Goal: Transaction & Acquisition: Purchase product/service

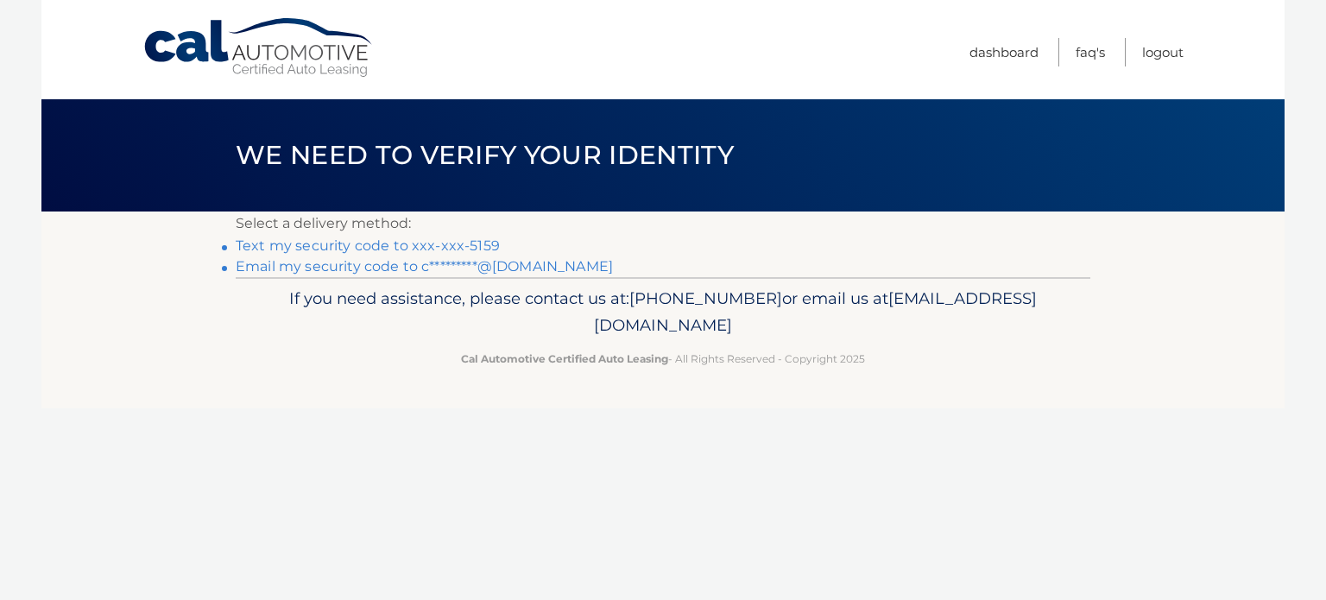
click at [414, 245] on link "Text my security code to xxx-xxx-5159" at bounding box center [368, 245] width 264 height 16
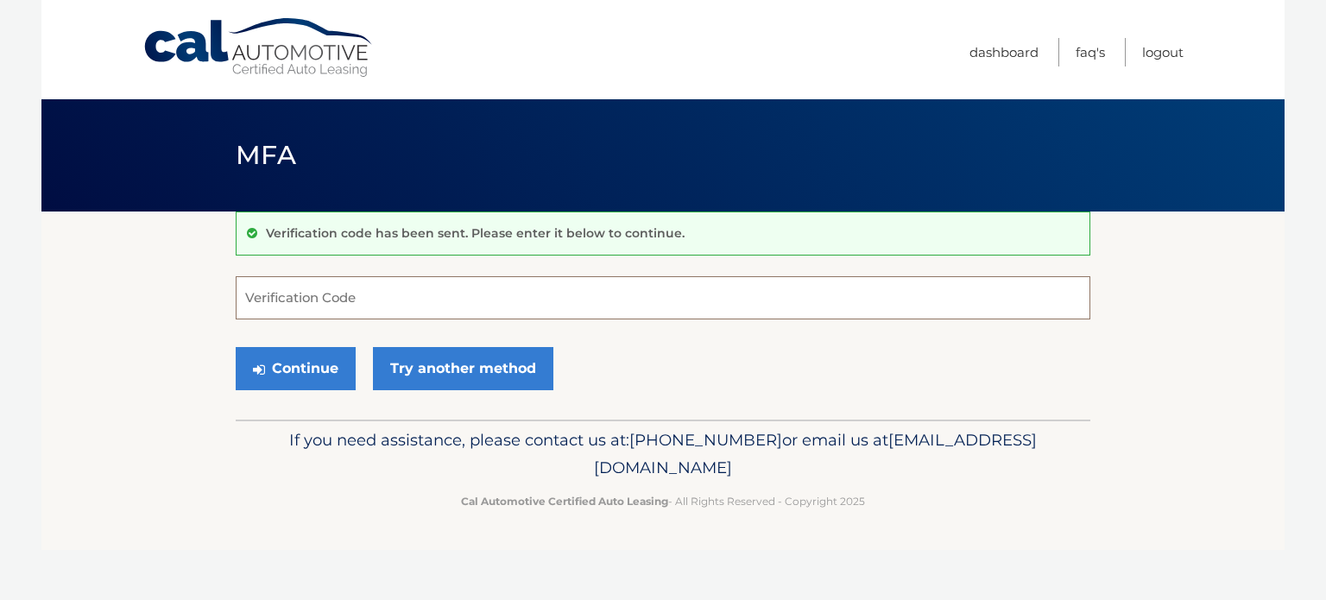
click at [425, 304] on input "Verification Code" at bounding box center [663, 297] width 855 height 43
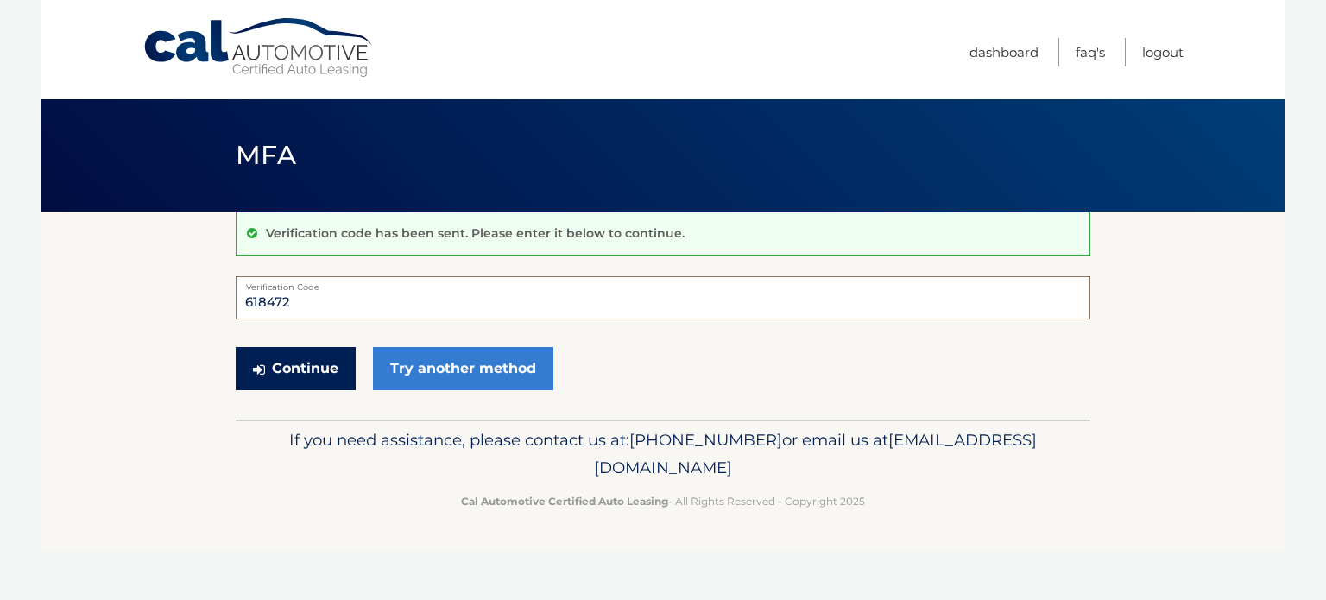
type input "618472"
click at [325, 376] on button "Continue" at bounding box center [296, 368] width 120 height 43
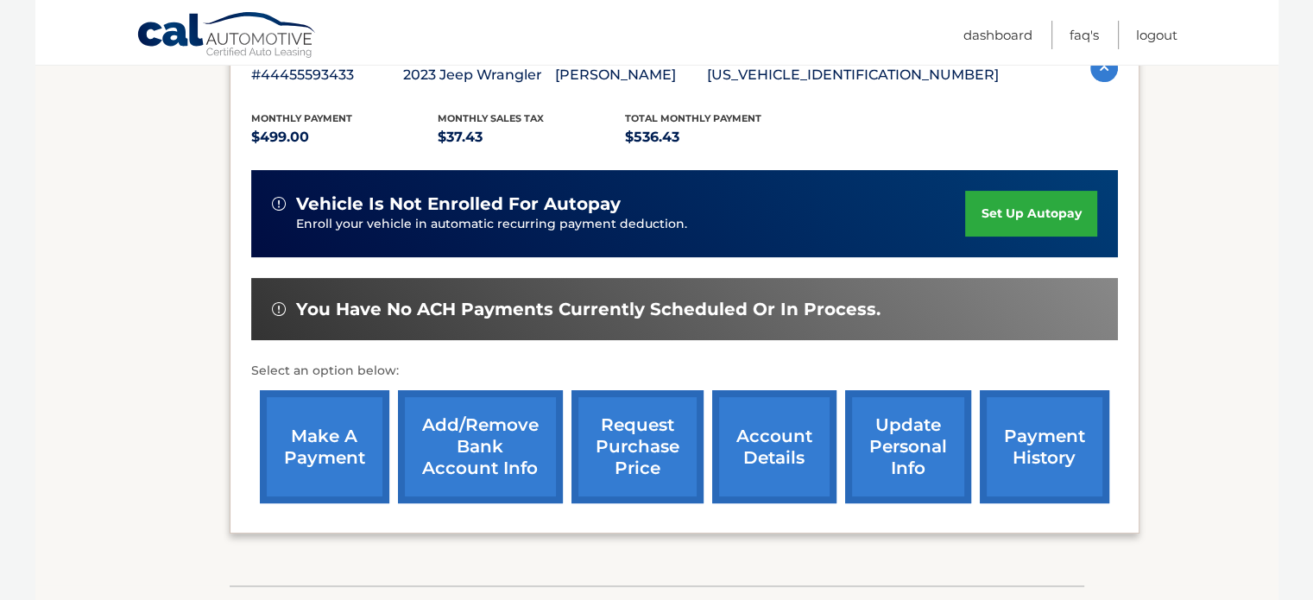
scroll to position [334, 0]
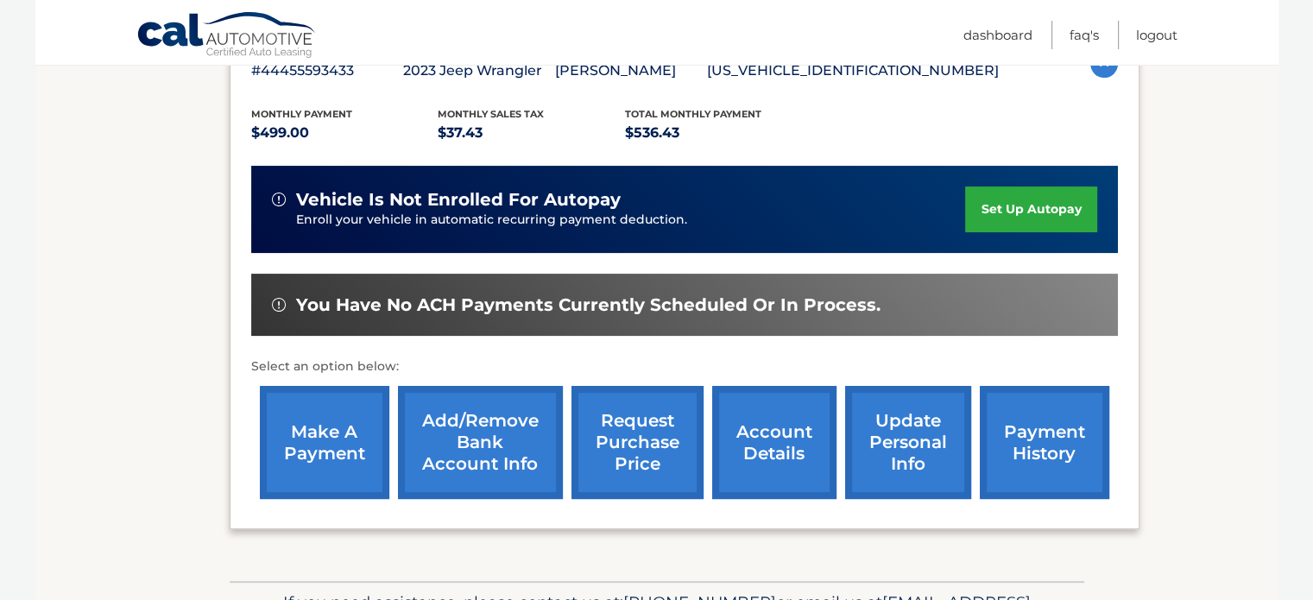
click at [349, 449] on link "make a payment" at bounding box center [325, 442] width 130 height 113
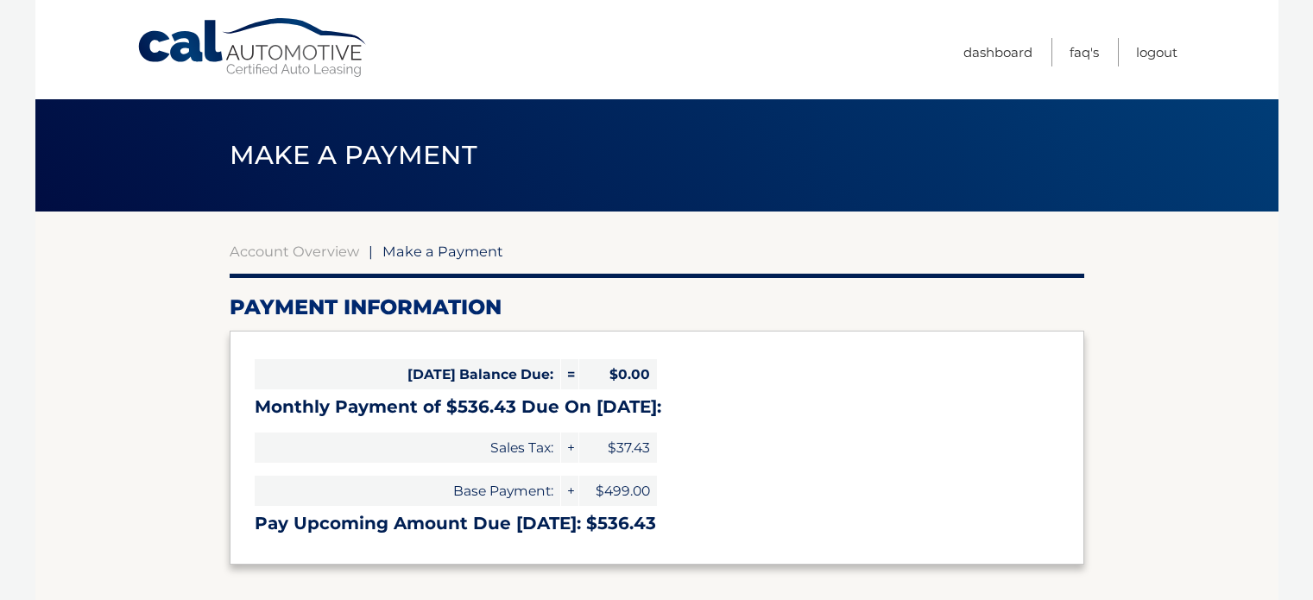
select select "MGFmY2E0MTMtYWM3NS00YTM0LTgwODEtYzZjNjc5ZGE5MzYz"
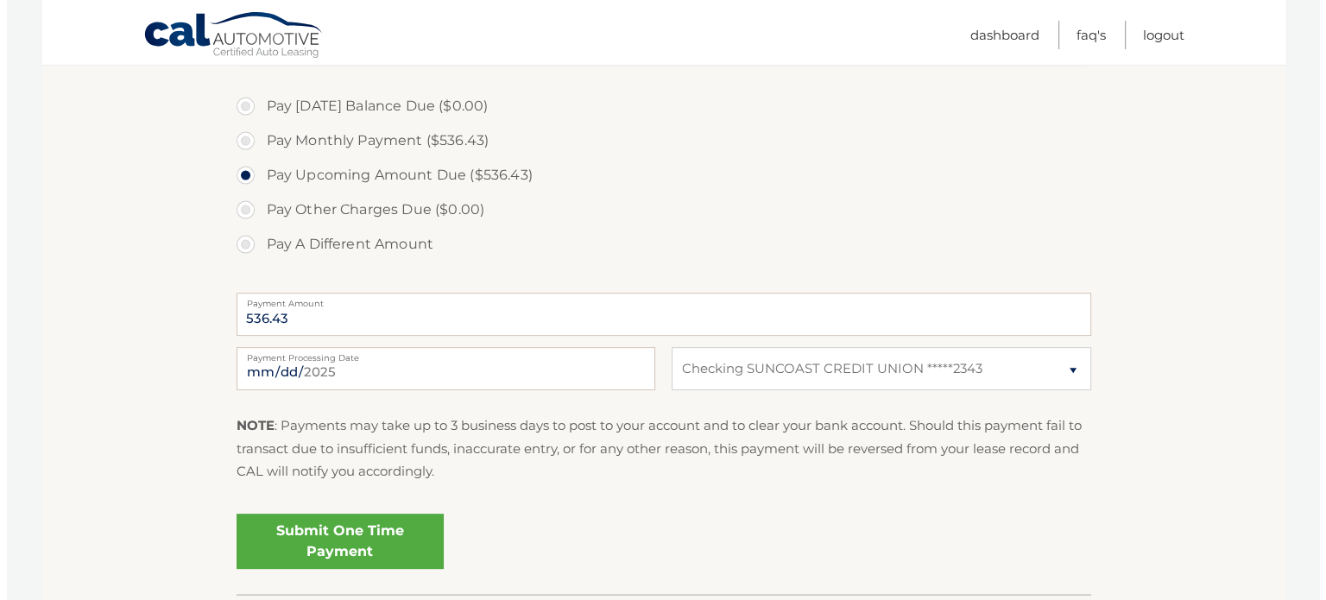
scroll to position [522, 0]
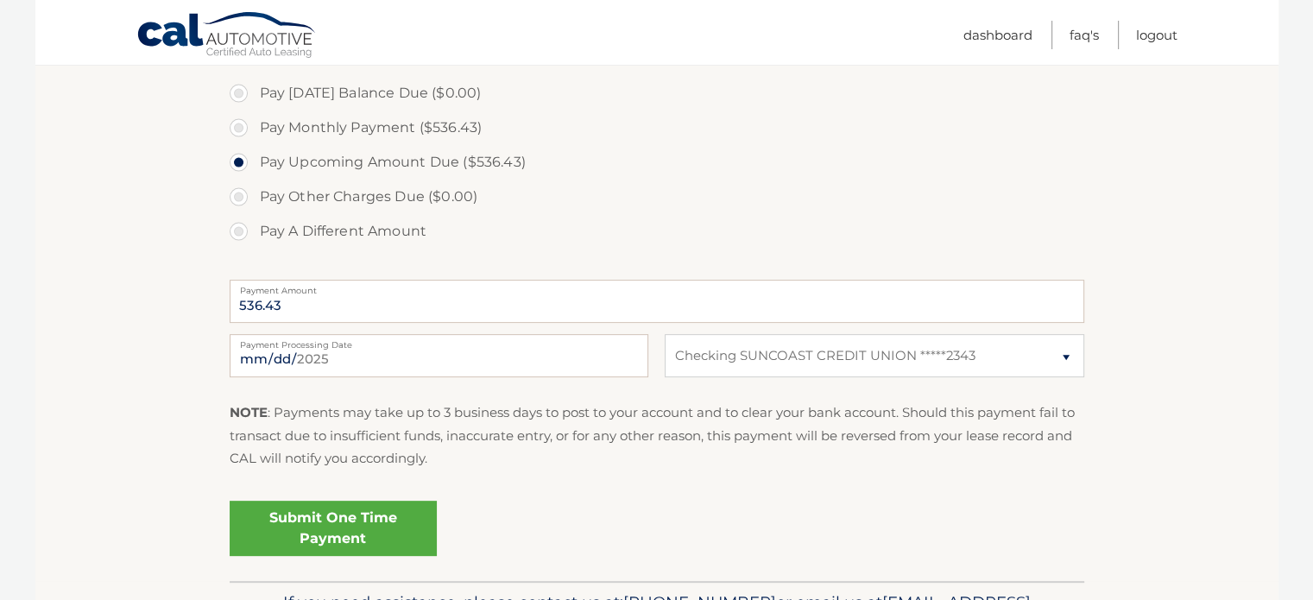
click at [391, 536] on link "Submit One Time Payment" at bounding box center [333, 528] width 207 height 55
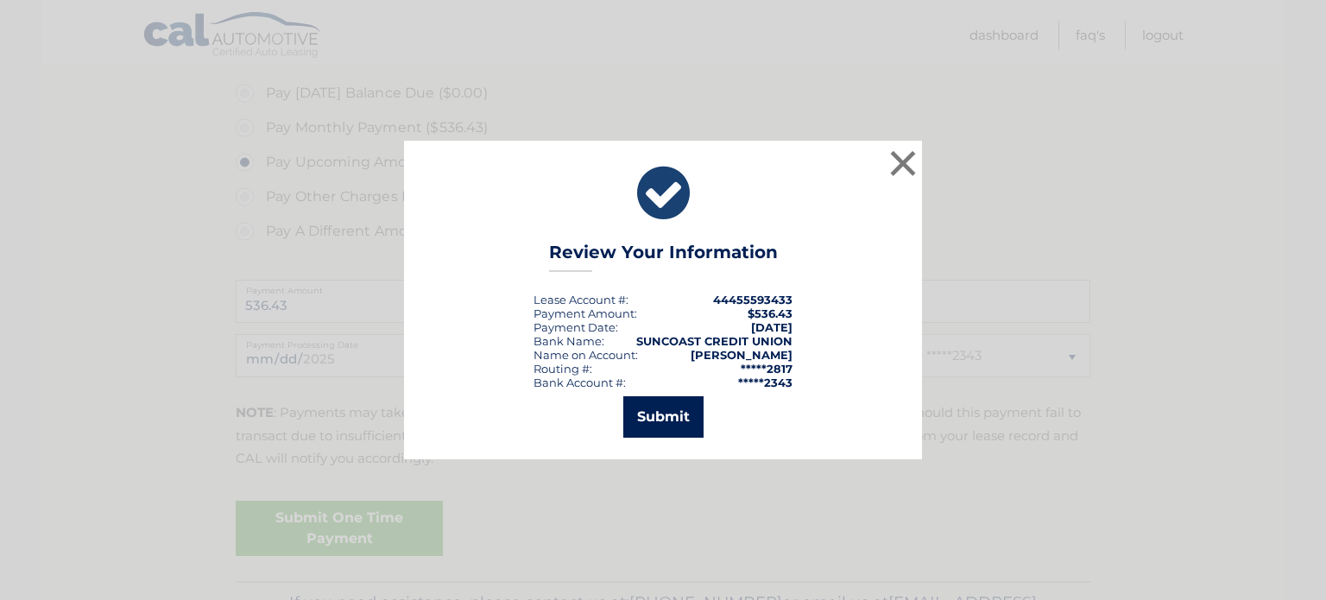
click at [664, 417] on button "Submit" at bounding box center [663, 416] width 80 height 41
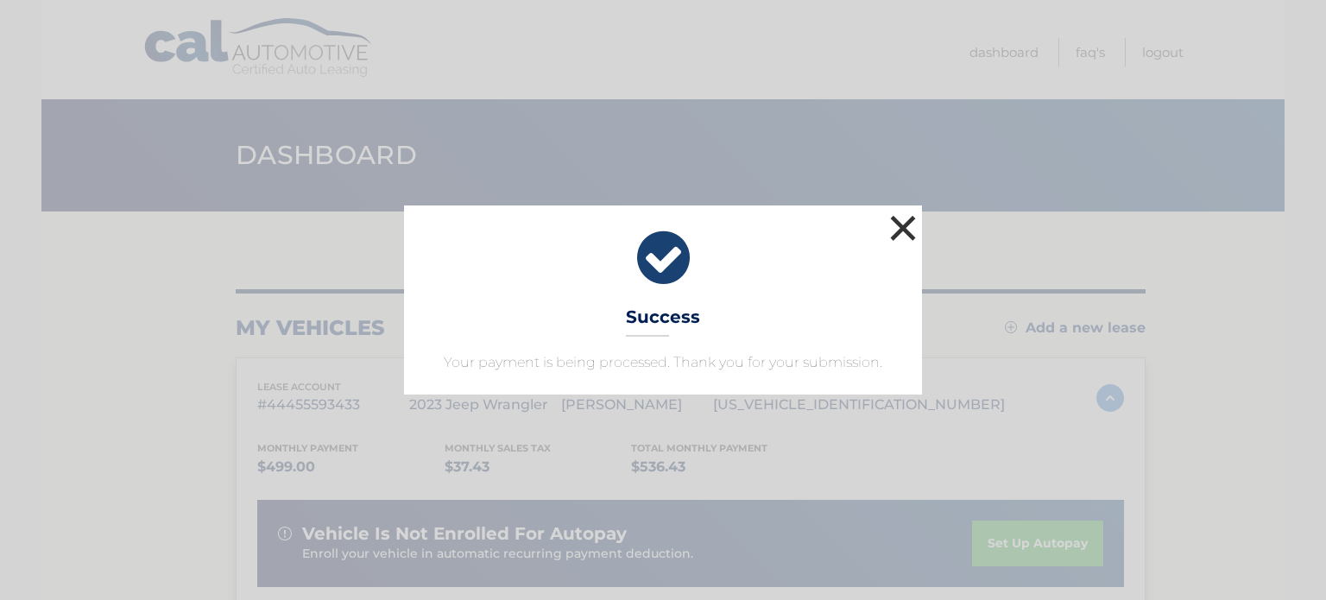
click at [901, 222] on button "×" at bounding box center [903, 228] width 35 height 35
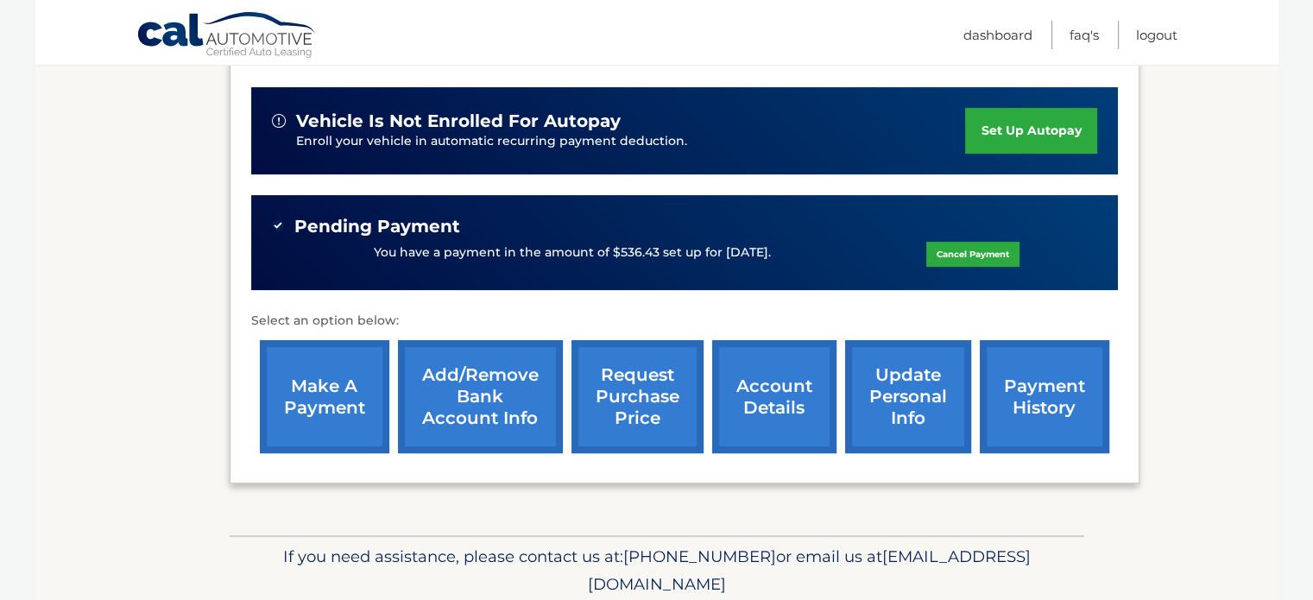
scroll to position [414, 0]
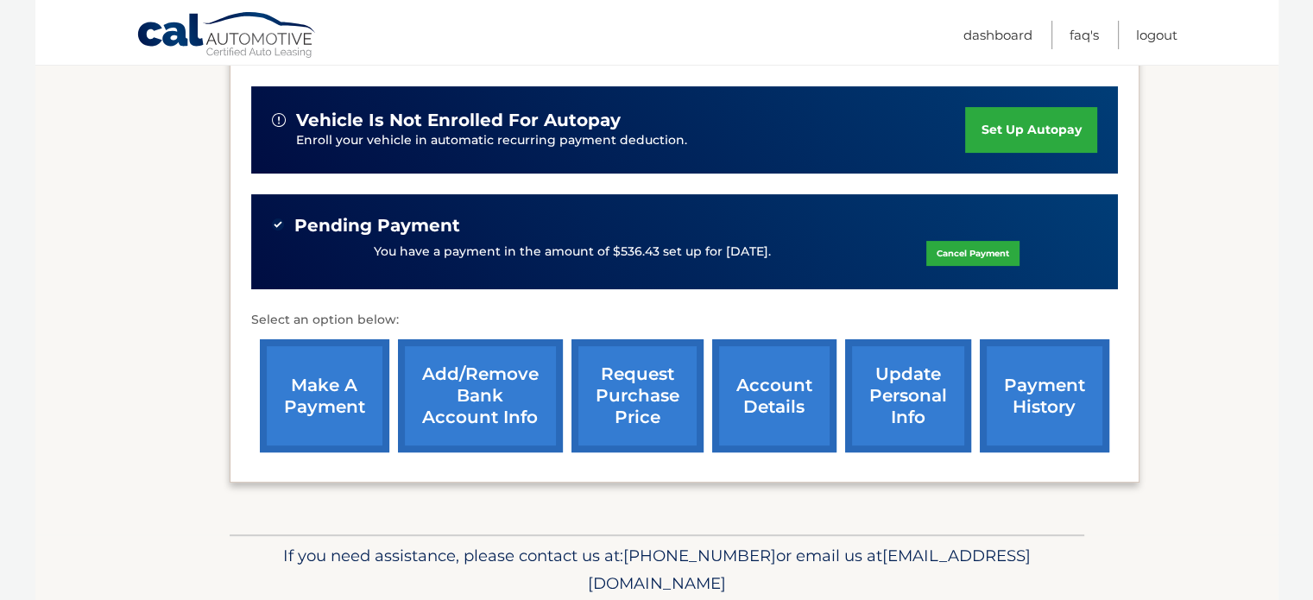
click at [1027, 404] on link "payment history" at bounding box center [1045, 395] width 130 height 113
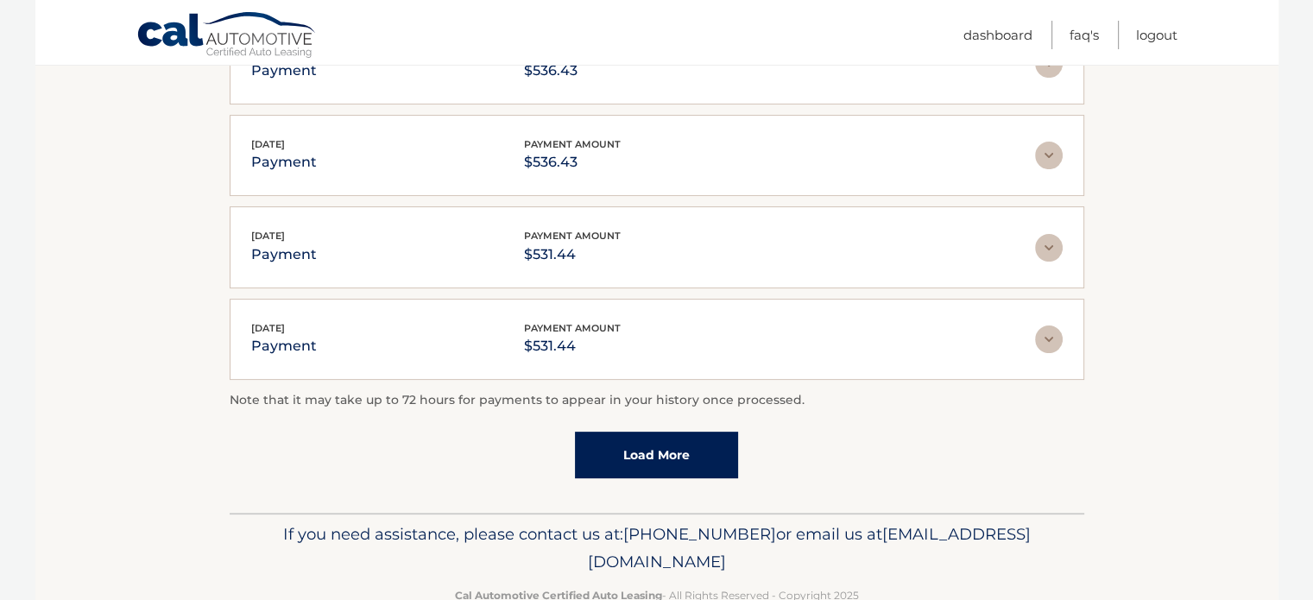
scroll to position [497, 0]
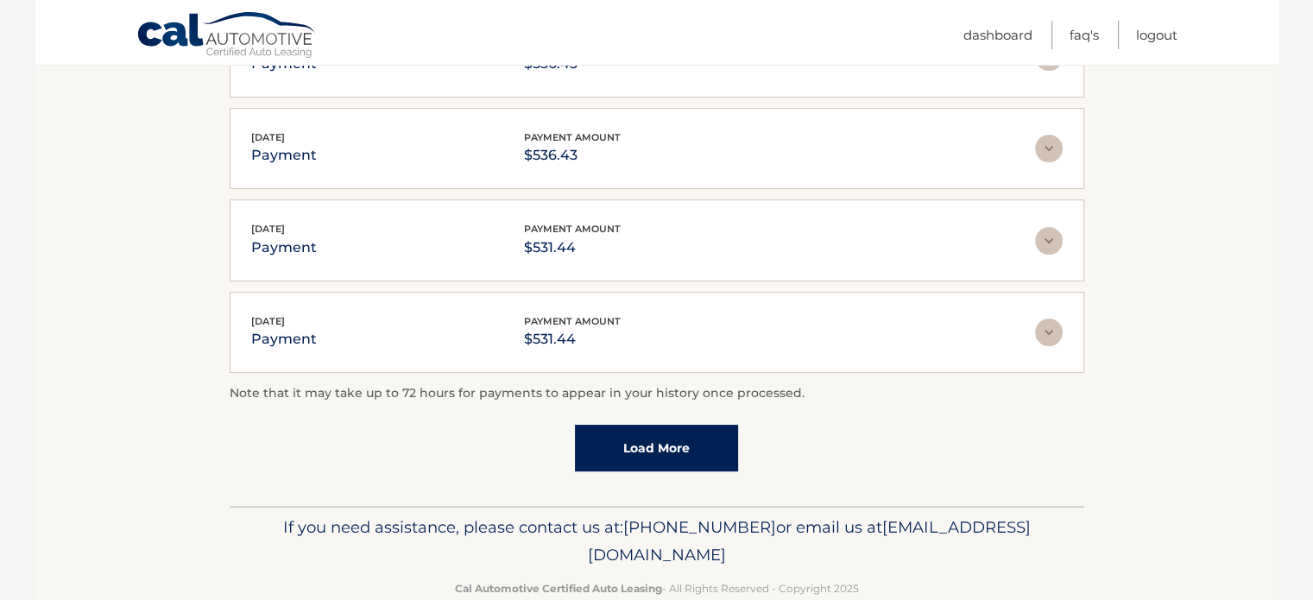
click at [653, 438] on link "Load More" at bounding box center [656, 448] width 163 height 47
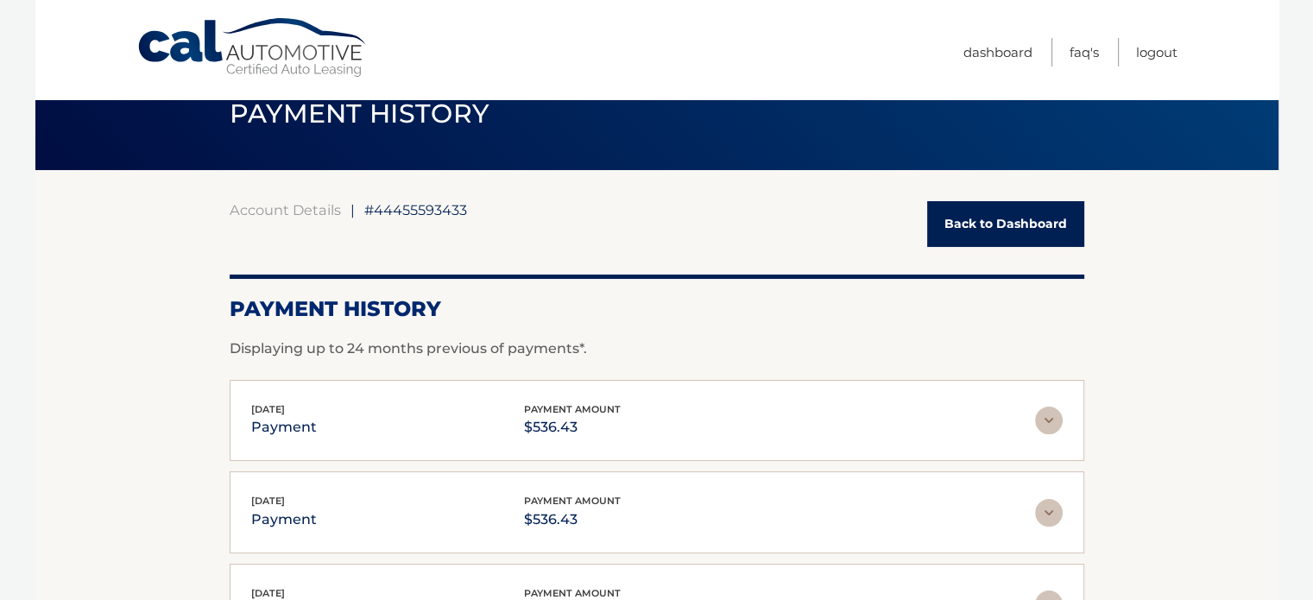
scroll to position [0, 0]
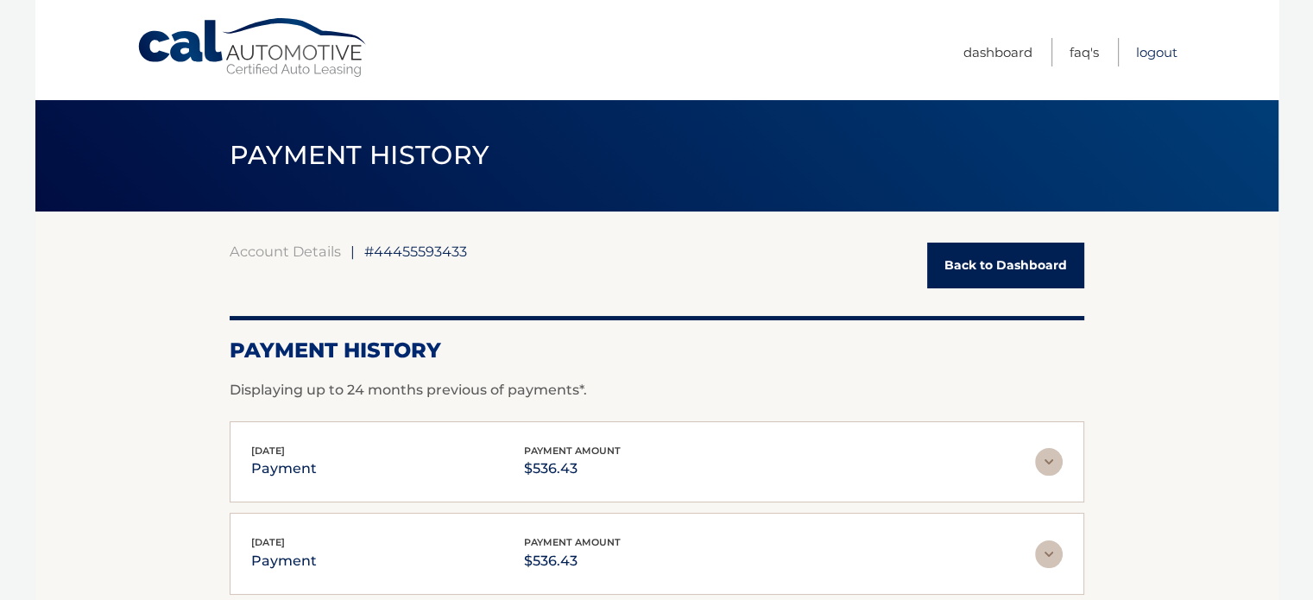
click at [1148, 46] on link "Logout" at bounding box center [1156, 52] width 41 height 28
